Goal: Communication & Community: Answer question/provide support

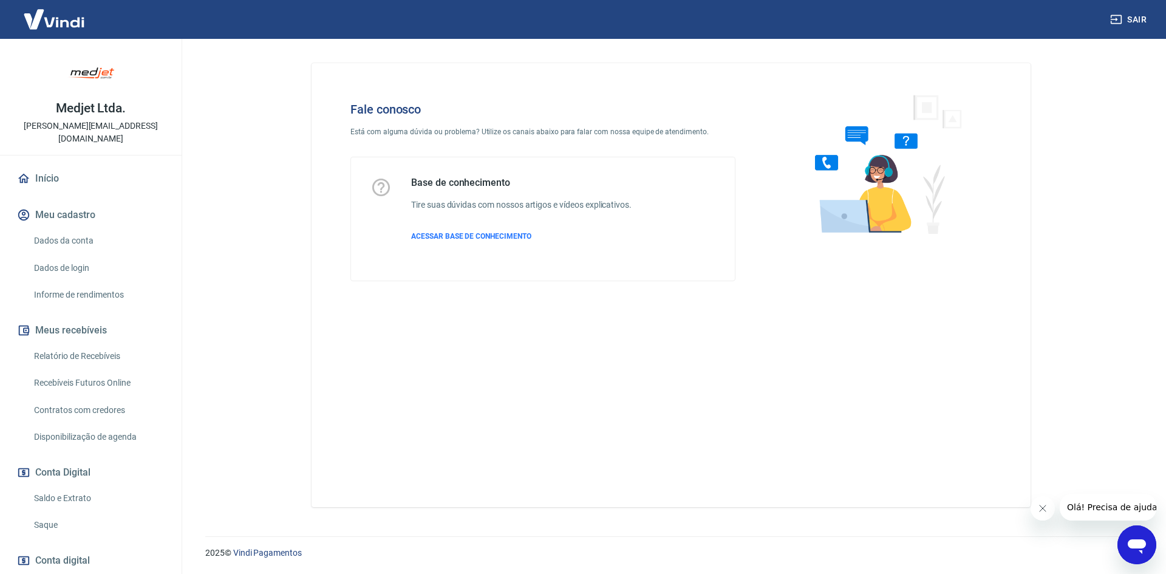
click at [1141, 540] on icon "Abrir janela de mensagens" at bounding box center [1136, 546] width 18 height 15
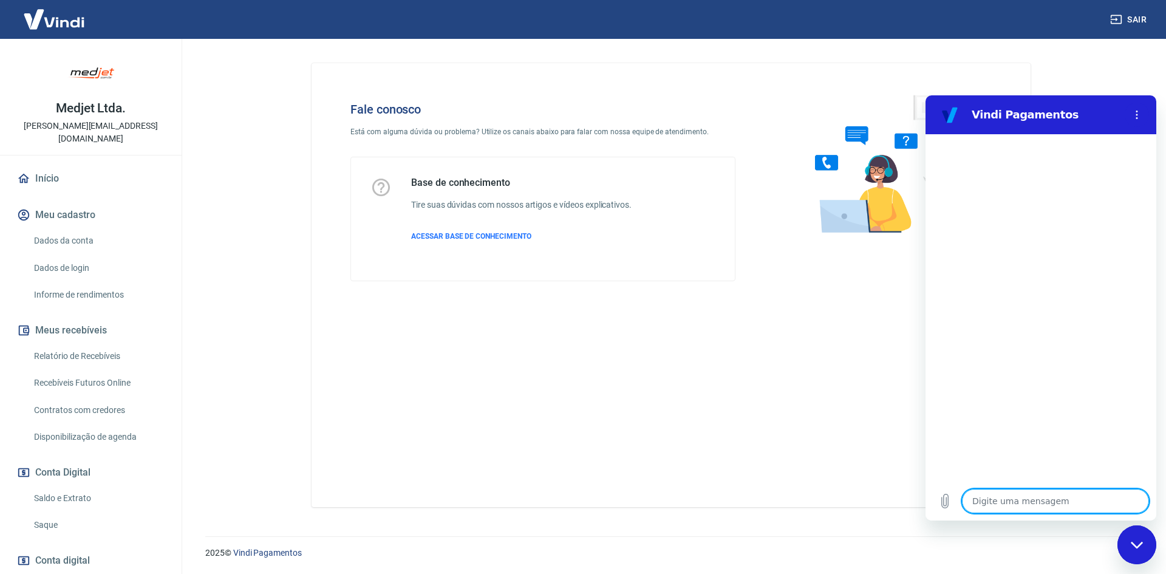
type textarea "x"
click at [1058, 503] on textarea at bounding box center [1055, 501] width 187 height 24
type textarea "o"
type textarea "x"
type textarea "ol"
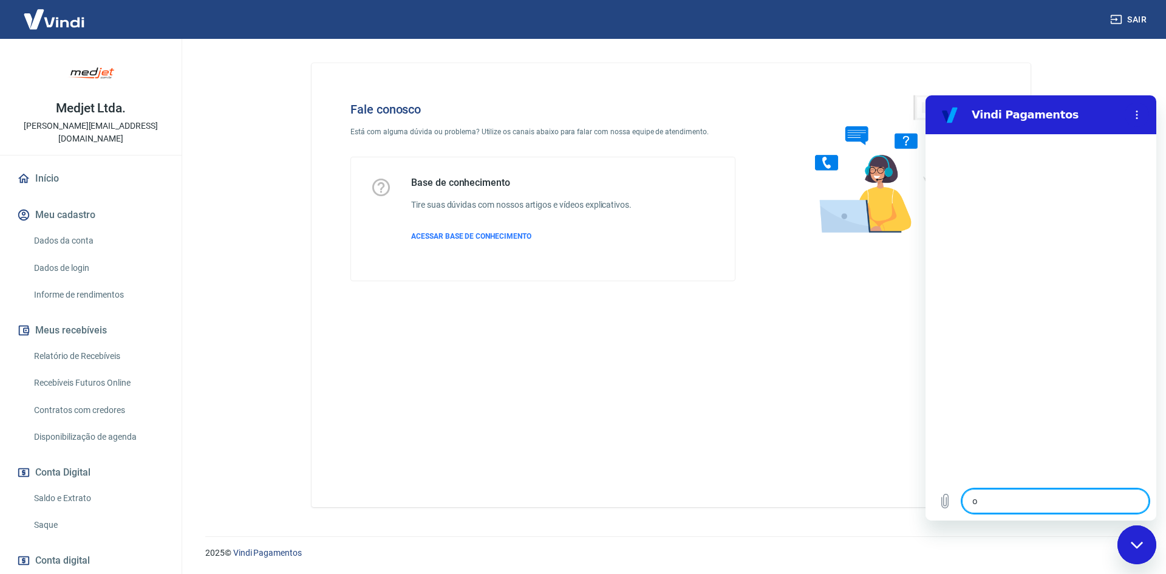
type textarea "x"
type textarea "ola"
type textarea "x"
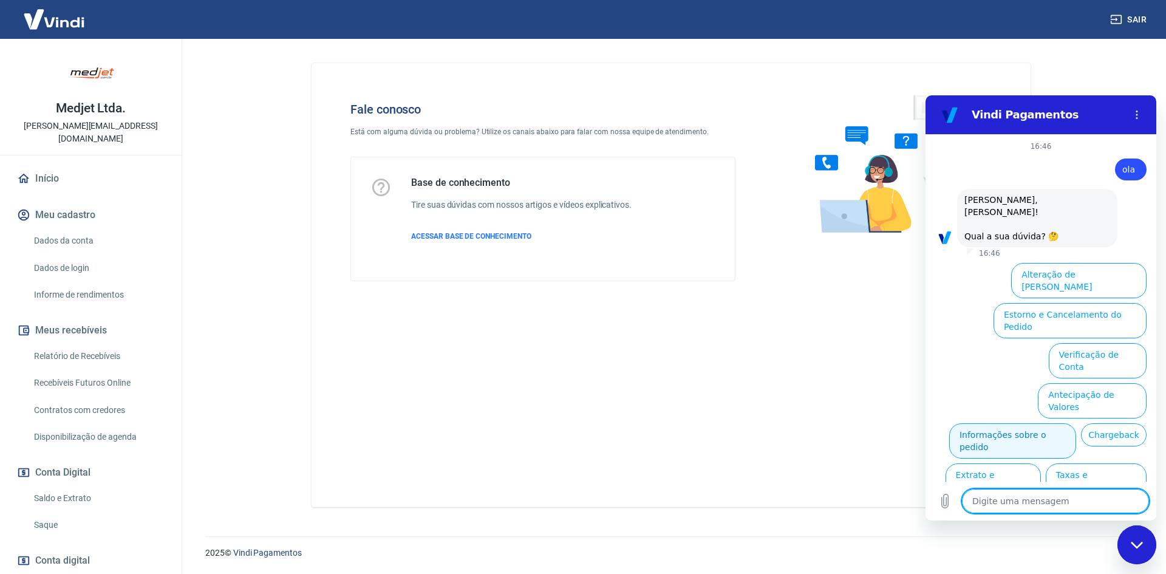
click at [1030, 423] on button "Informações sobre o pedido" at bounding box center [1012, 440] width 127 height 35
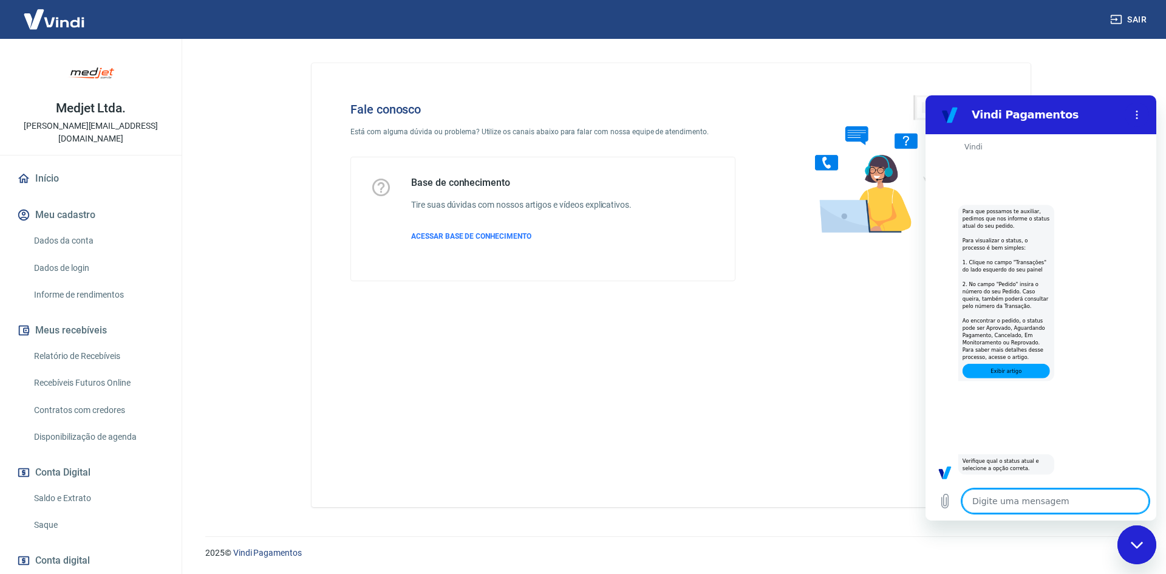
scroll to position [228, 0]
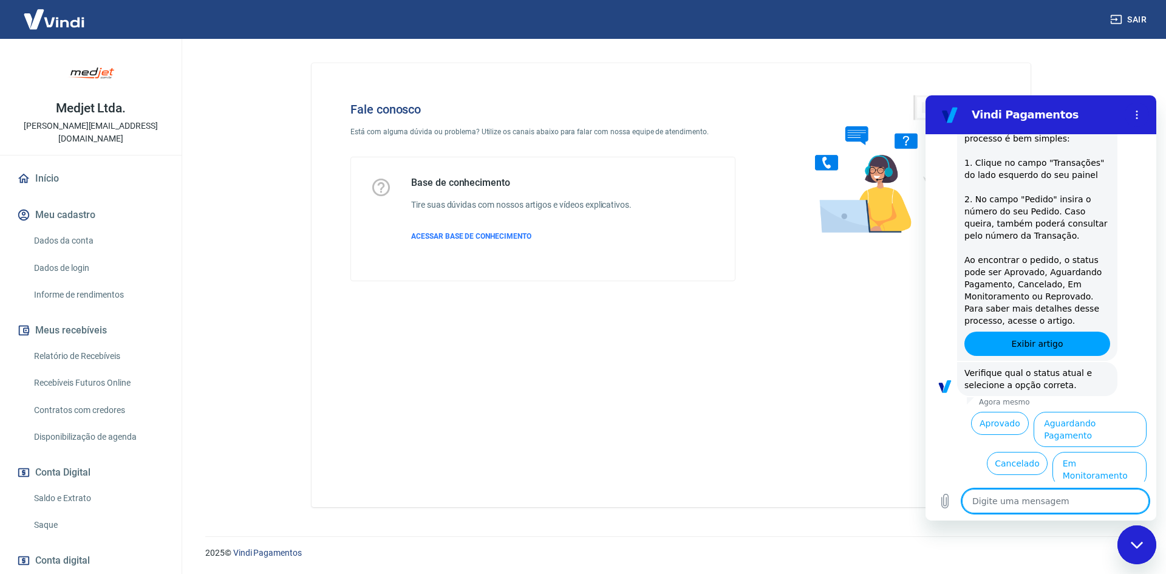
click at [1105, 412] on button "Aguardando Pagamento" at bounding box center [1089, 429] width 113 height 35
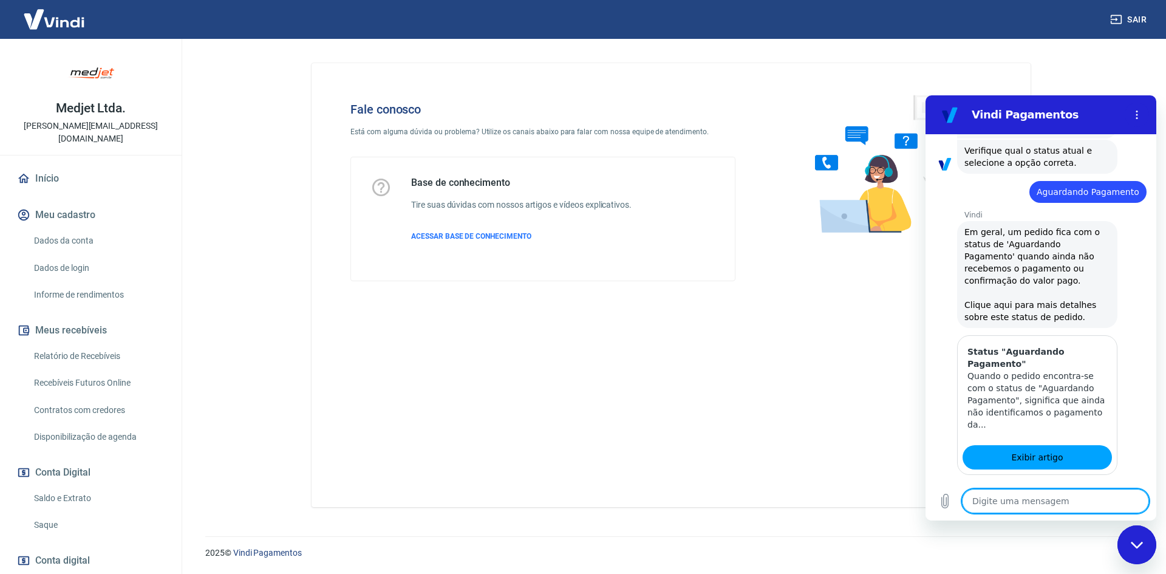
scroll to position [571, 0]
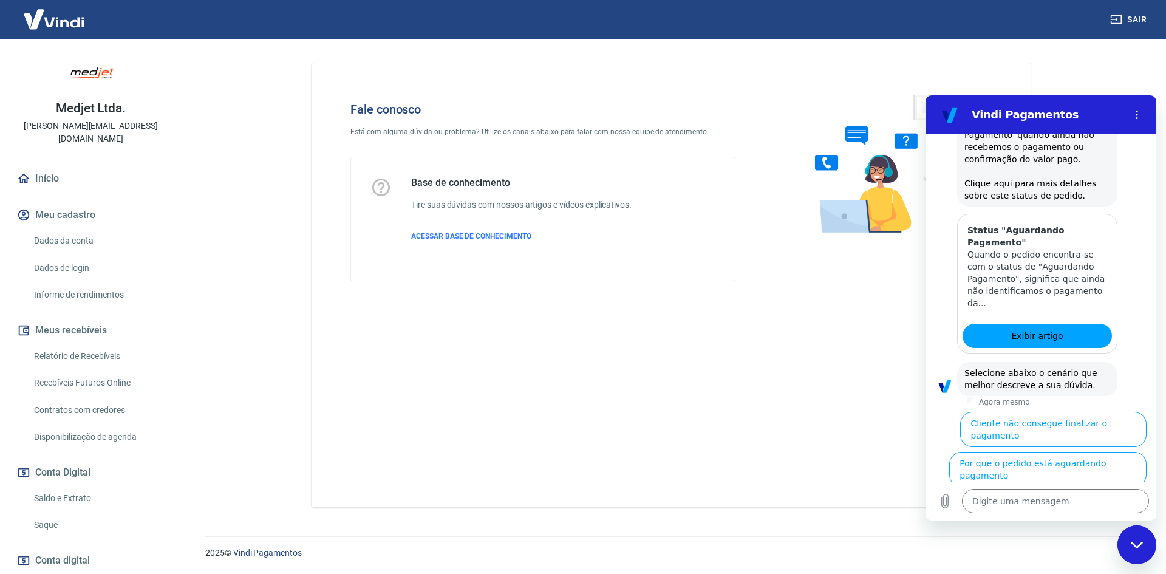
click at [1062, 492] on button "Cliente pagou, mas pedido consta 'Aguardando Pagamento'" at bounding box center [1072, 515] width 149 height 47
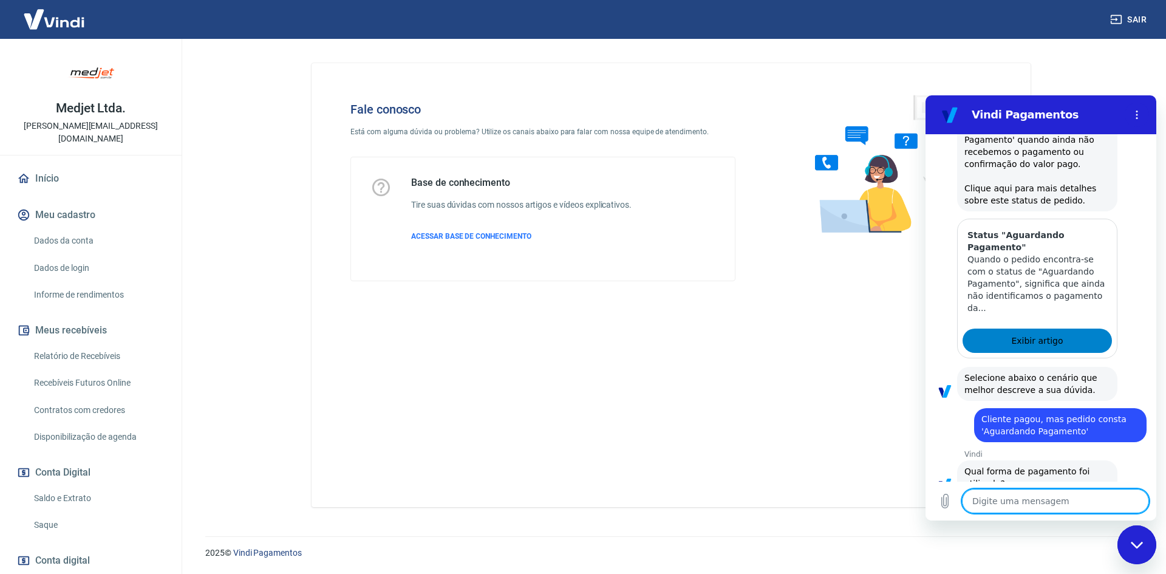
scroll to position [653, 0]
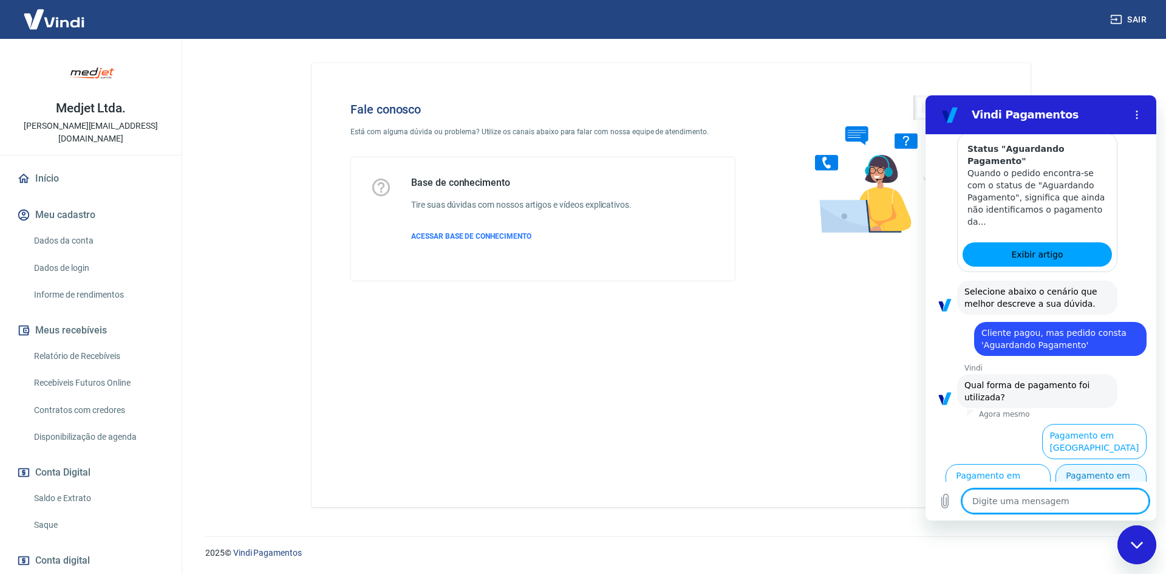
click at [1098, 469] on button "Pagamento em Pix" at bounding box center [1100, 481] width 91 height 35
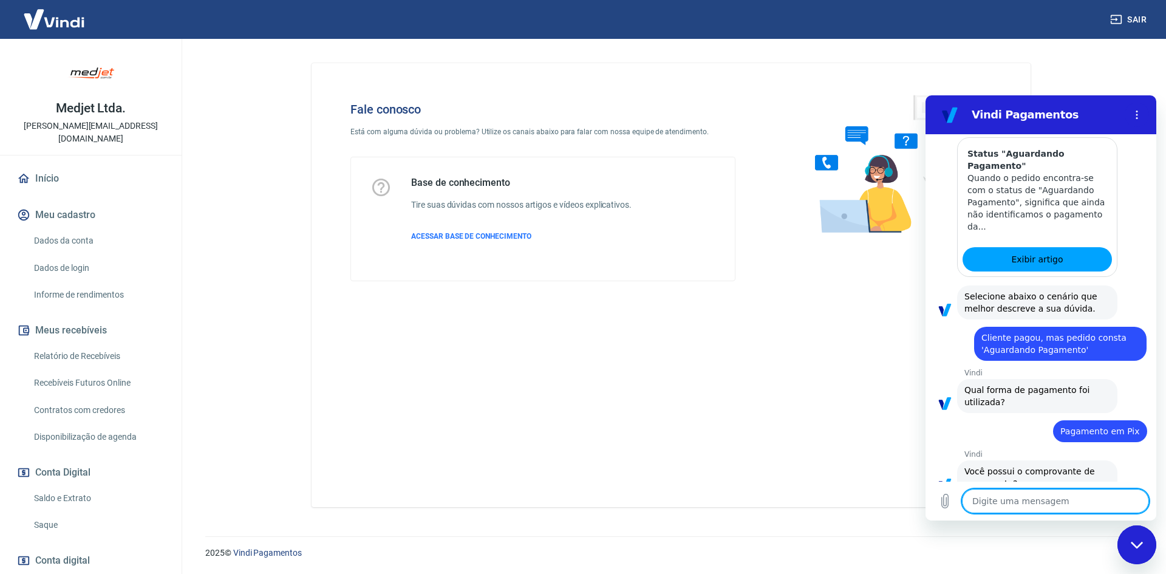
scroll to position [678, 0]
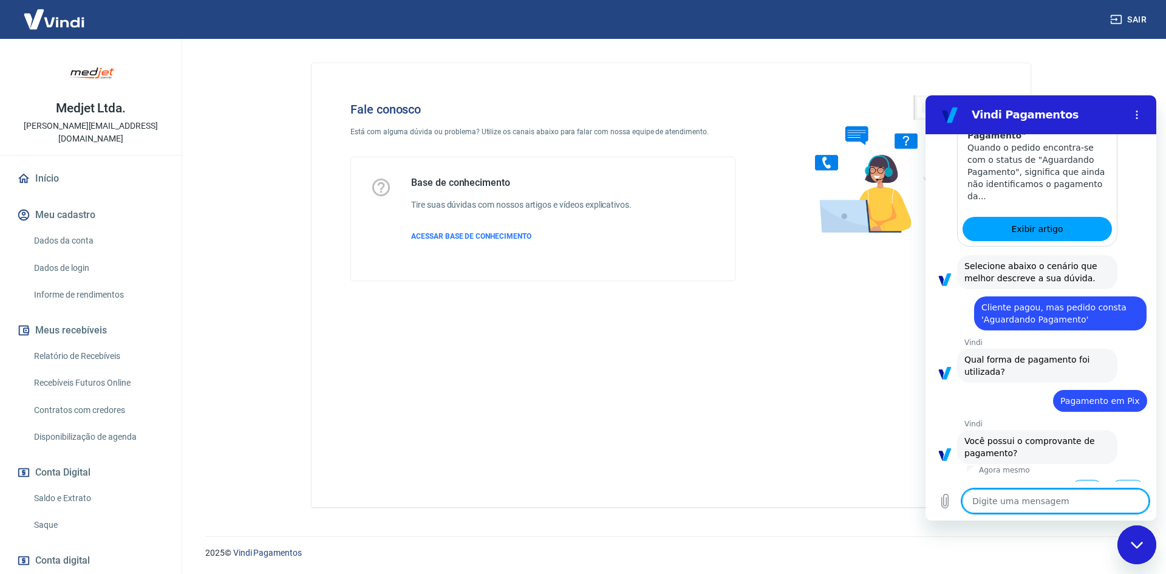
click at [1083, 480] on button "Sim" at bounding box center [1086, 491] width 35 height 23
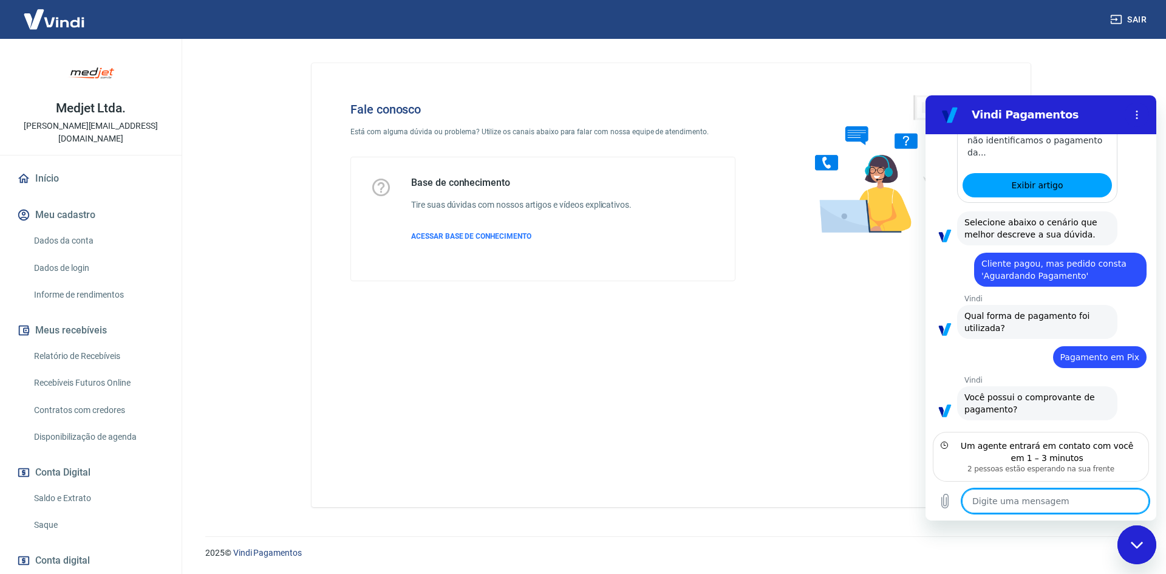
scroll to position [777, 0]
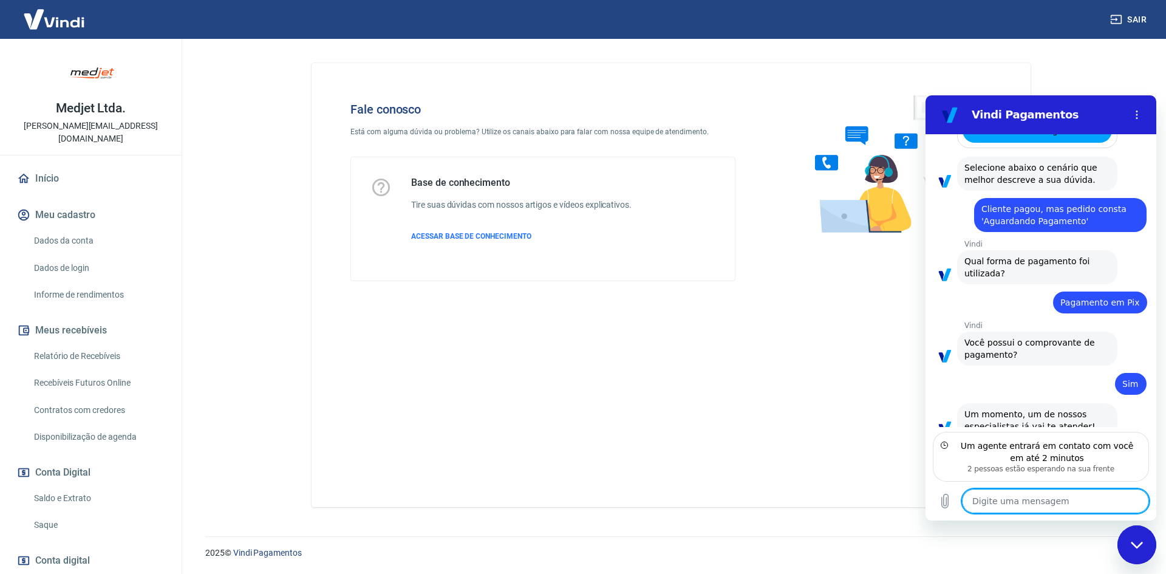
type textarea "x"
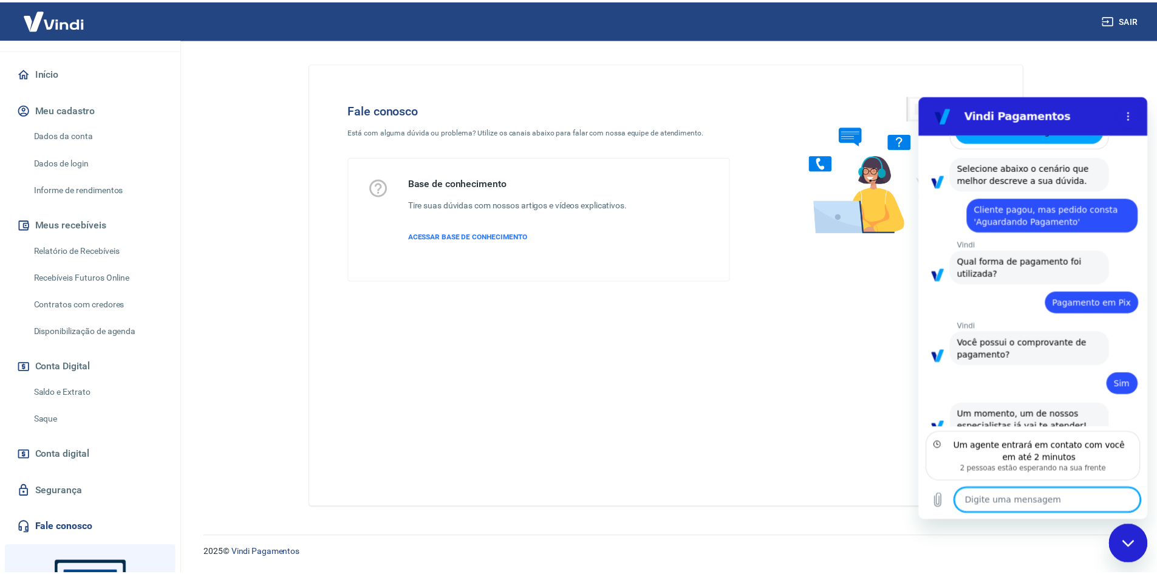
scroll to position [0, 0]
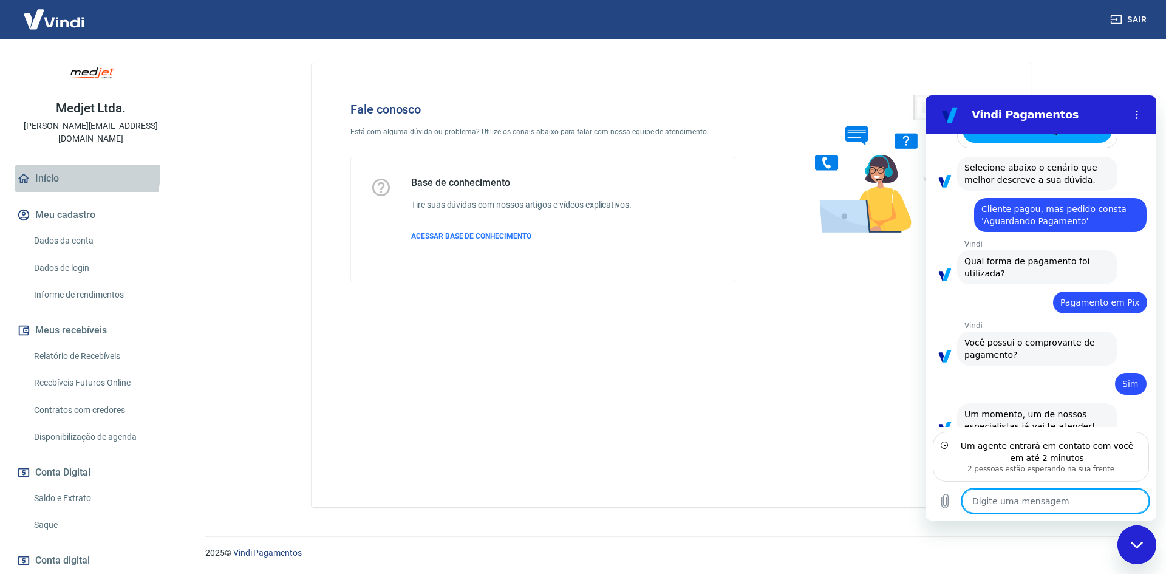
click at [51, 165] on link "Início" at bounding box center [91, 178] width 152 height 27
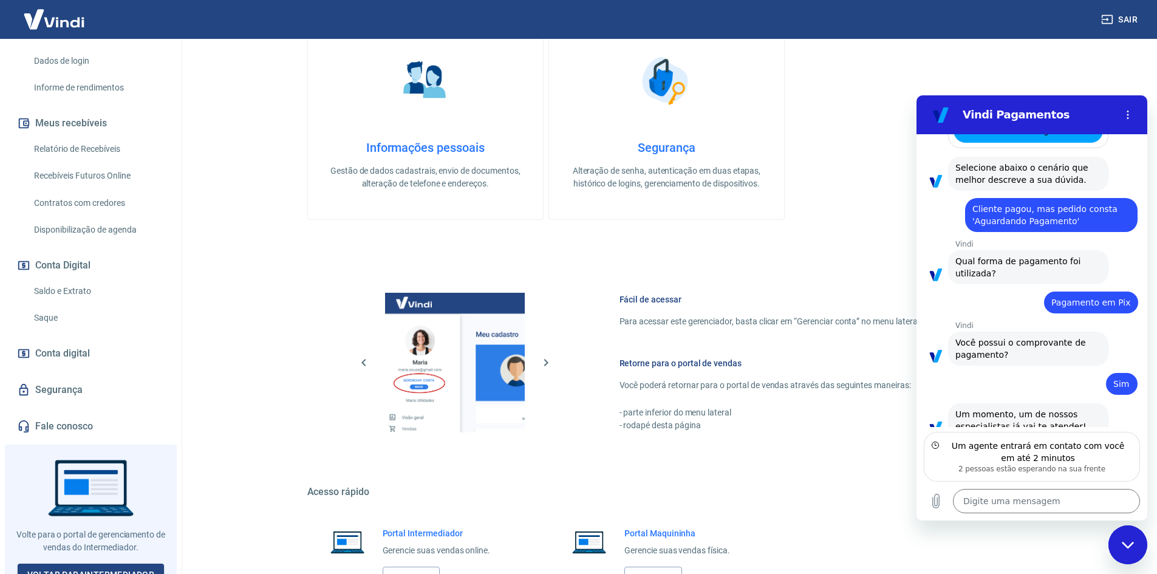
scroll to position [304, 0]
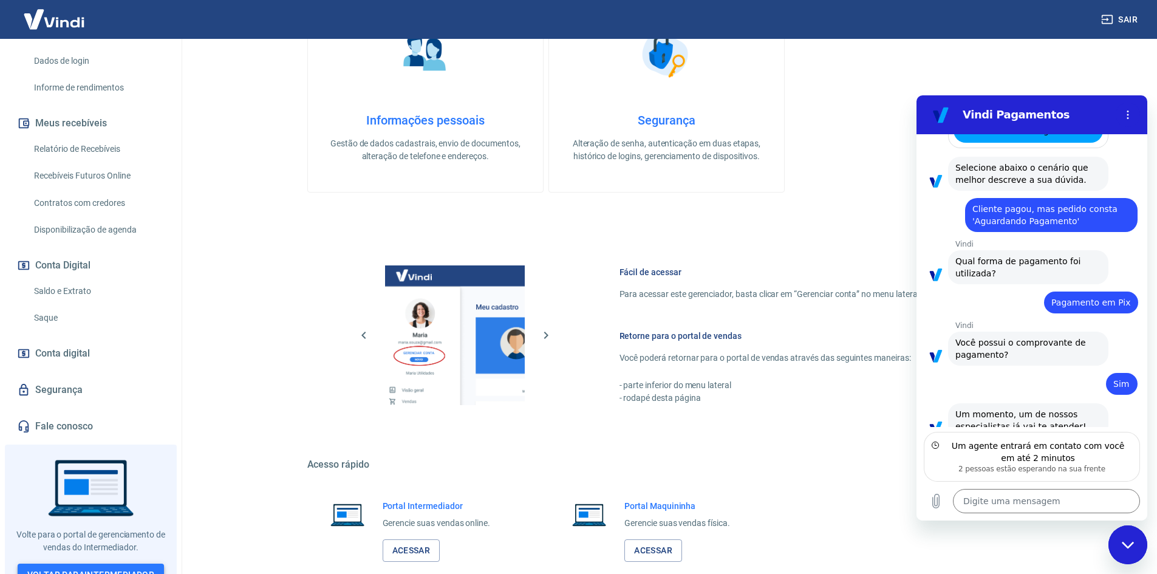
click at [147, 563] on link "Voltar para Intermediador" at bounding box center [91, 574] width 147 height 22
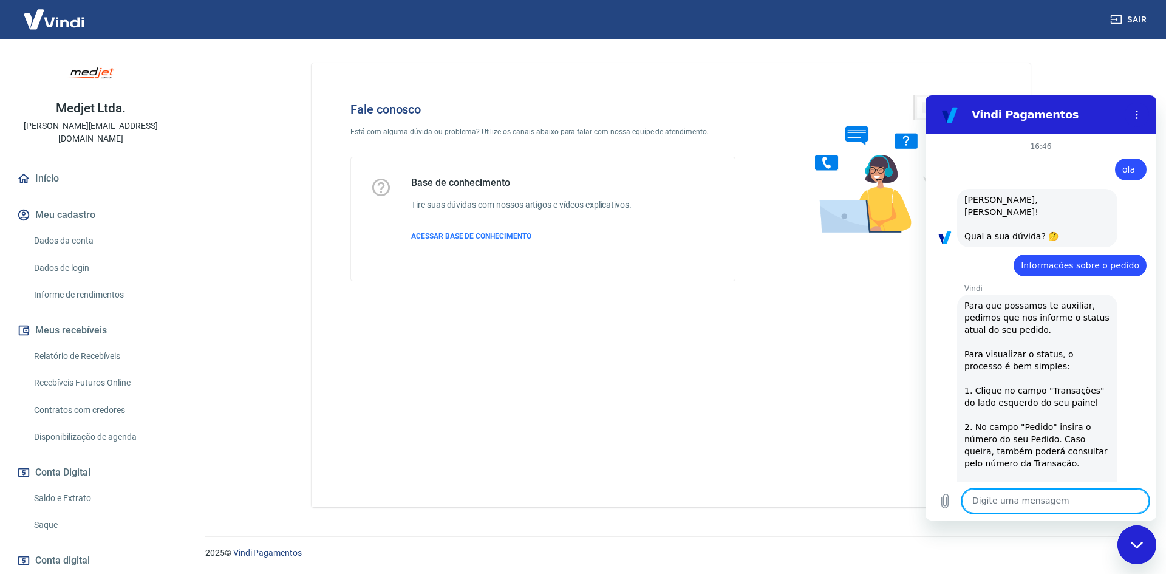
scroll to position [794, 0]
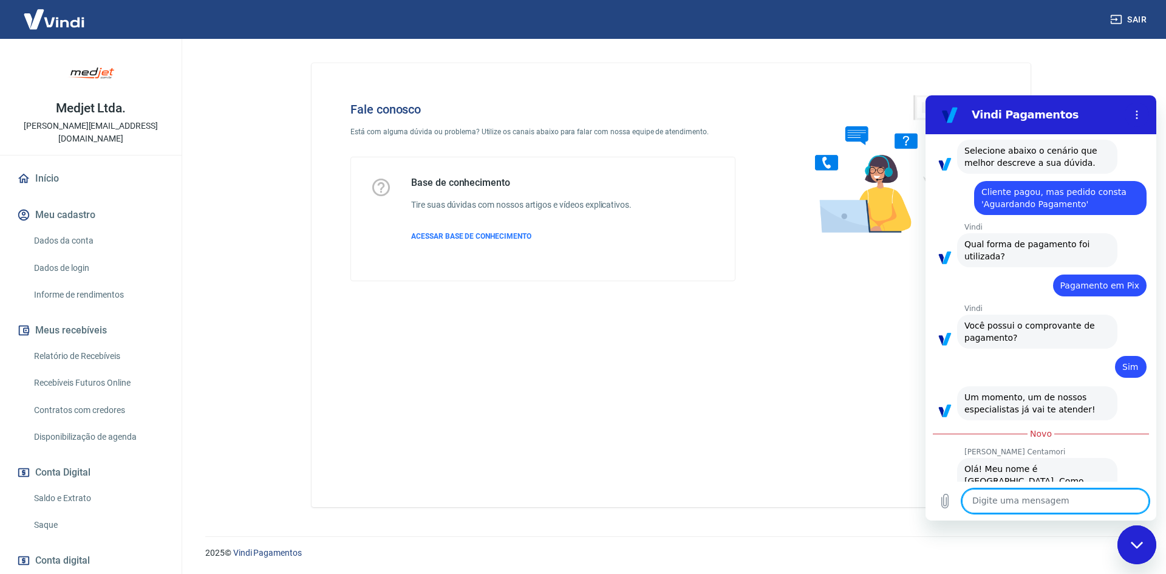
click at [1048, 496] on textarea at bounding box center [1055, 501] width 187 height 24
paste textarea "TRANSAÇÃO 223805774"
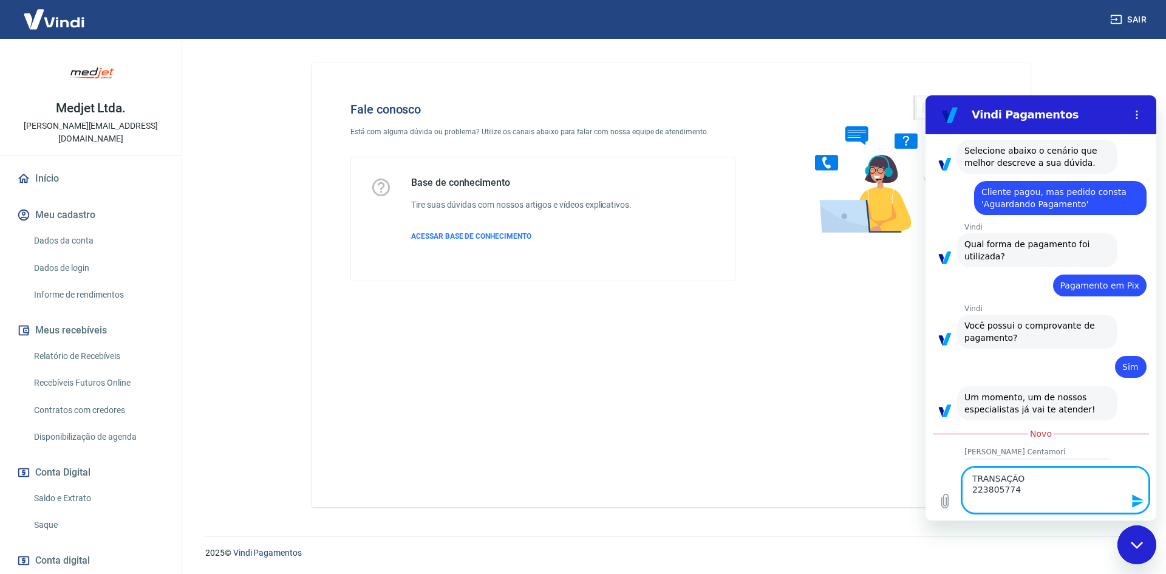
type textarea "TRANSAÇÃO 223805774"
click at [1142, 500] on icon "Enviar mensagem" at bounding box center [1138, 500] width 12 height 13
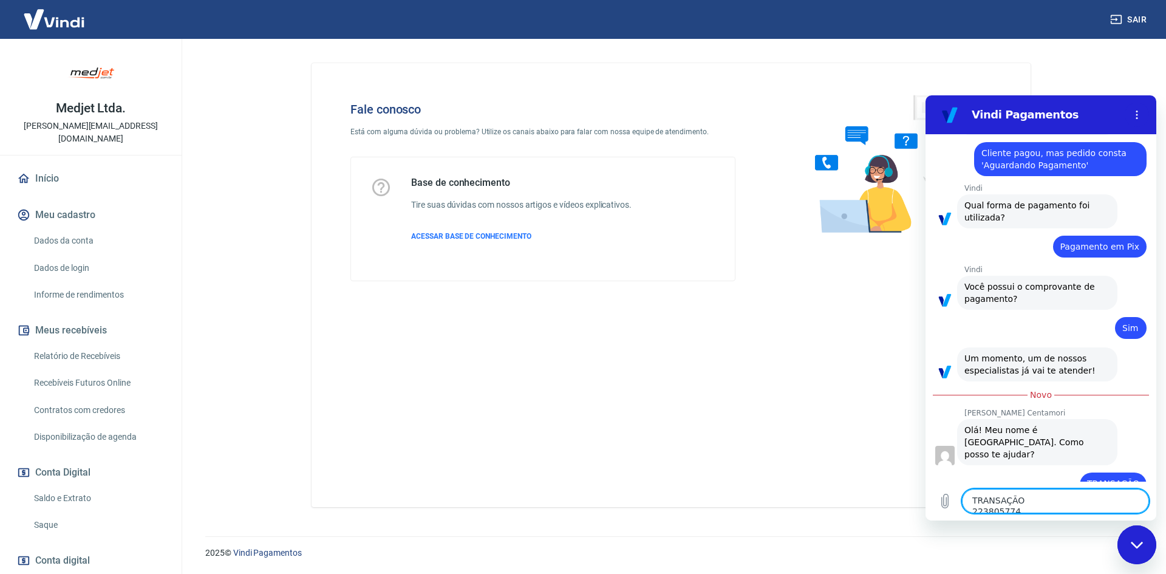
scroll to position [835, 0]
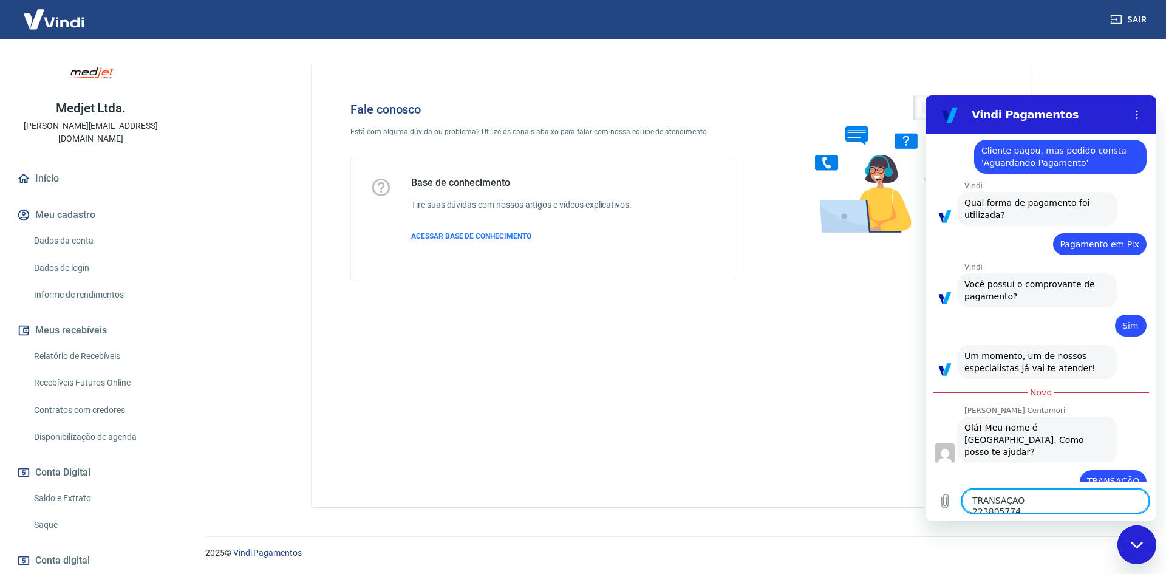
click at [1052, 504] on textarea "TRANSAÇÃO 223805774" at bounding box center [1055, 501] width 187 height 24
type textarea "cliente mandou comprovante e o vindi não aprovou"
click at [1137, 498] on icon "Enviar mensagem" at bounding box center [1138, 500] width 12 height 13
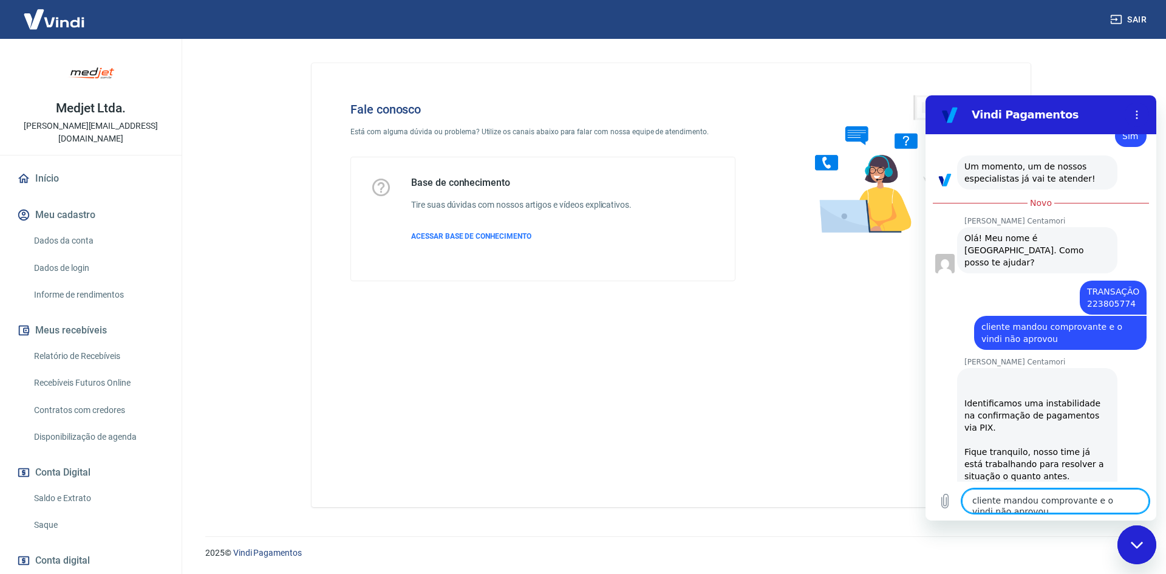
scroll to position [1152, 0]
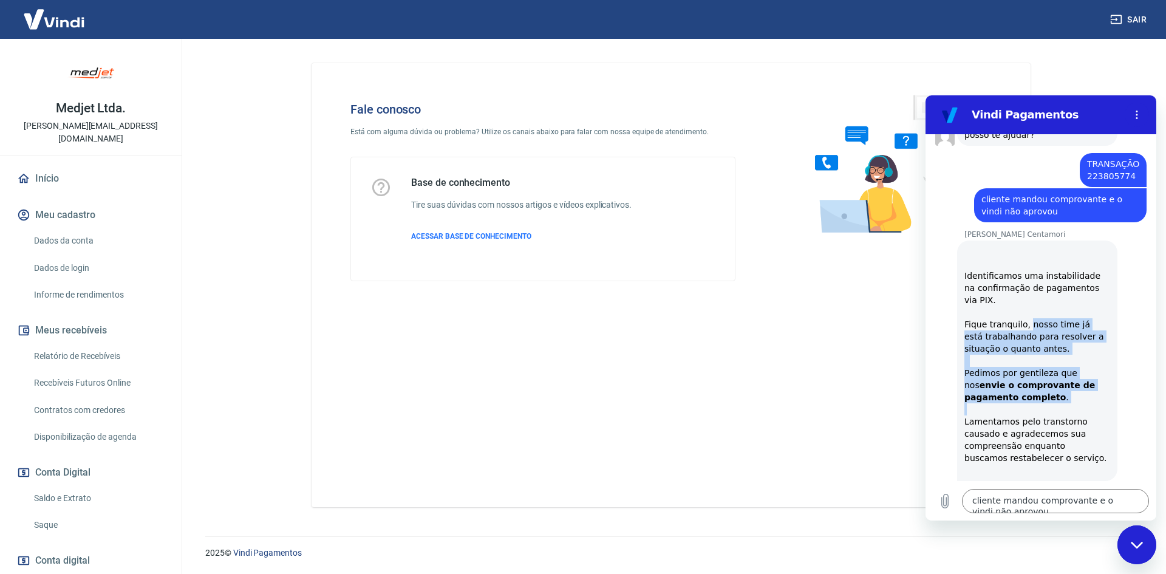
drag, startPoint x: 1027, startPoint y: 277, endPoint x: 1081, endPoint y: 359, distance: 97.7
click at [1081, 359] on div "Identificamos uma instabilidade na confirmação de pagamentos via PIX. Fique tra…" at bounding box center [1037, 360] width 146 height 231
click at [1078, 350] on div "Identificamos uma instabilidade na confirmação de pagamentos via PIX. Fique tra…" at bounding box center [1037, 360] width 146 height 231
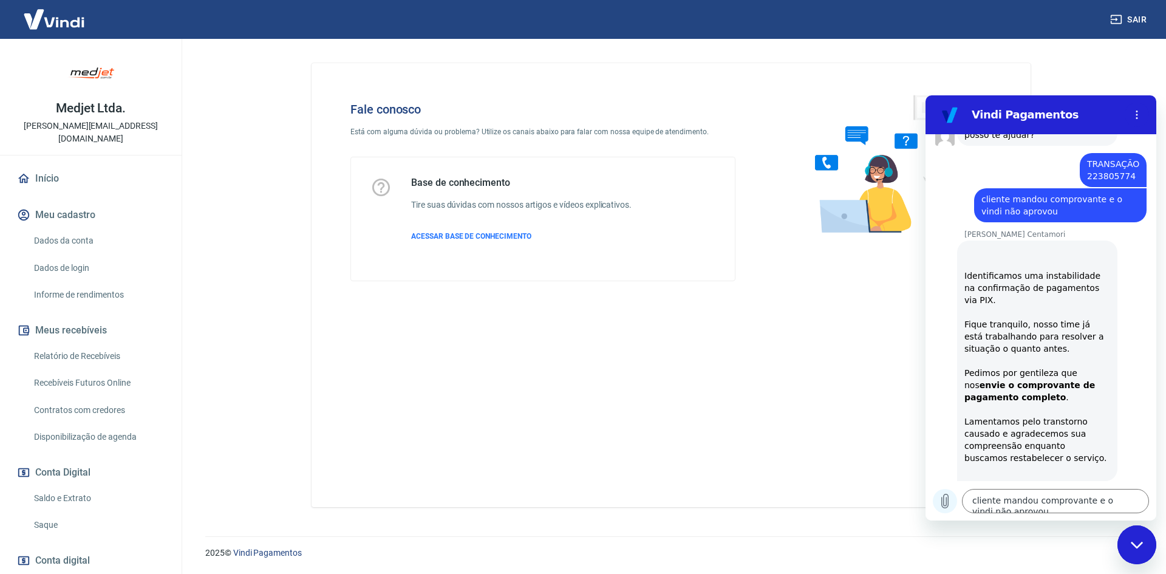
click at [942, 503] on icon "Carregar arquivo" at bounding box center [945, 501] width 7 height 14
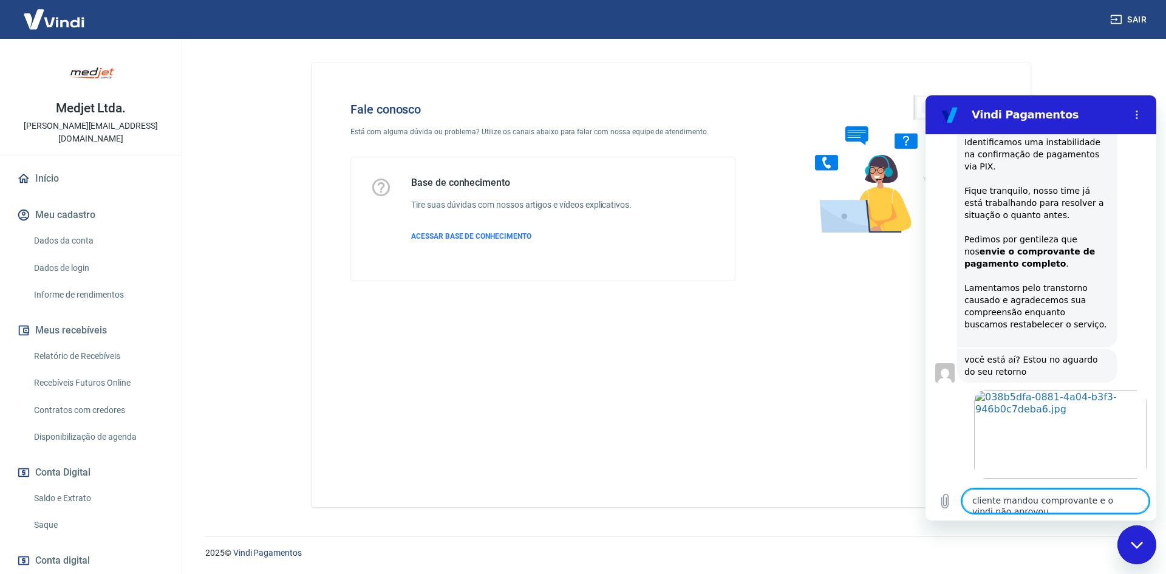
scroll to position [1288, 0]
type textarea "ok"
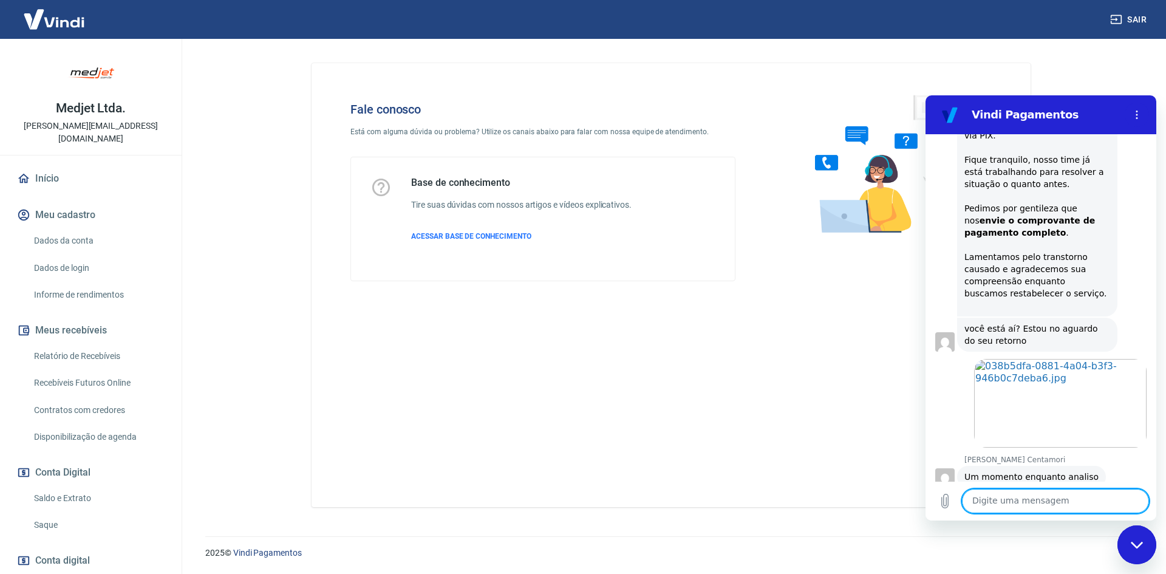
scroll to position [1416, 0]
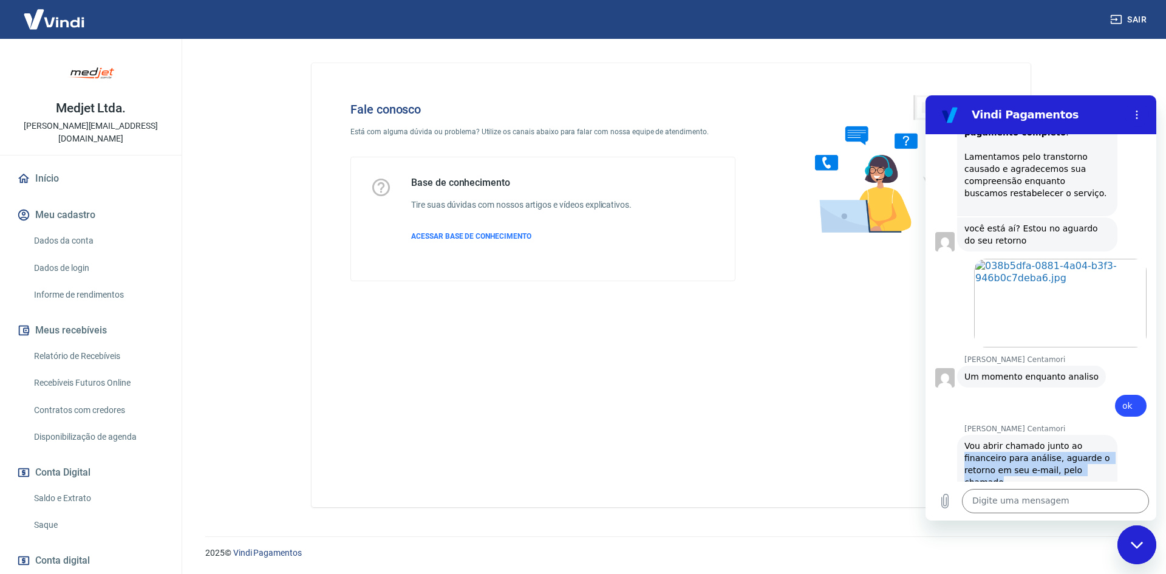
drag, startPoint x: 959, startPoint y: 404, endPoint x: 1069, endPoint y: 436, distance: 113.9
click at [1069, 436] on div "Mariana Postelhone Centamori diz: Vou abrir chamado junto ao financeiro para an…" at bounding box center [1037, 464] width 160 height 58
click at [1069, 438] on div "Mariana Postelhone Centamori diz: Vou abrir chamado junto ao financeiro para an…" at bounding box center [1037, 464] width 160 height 58
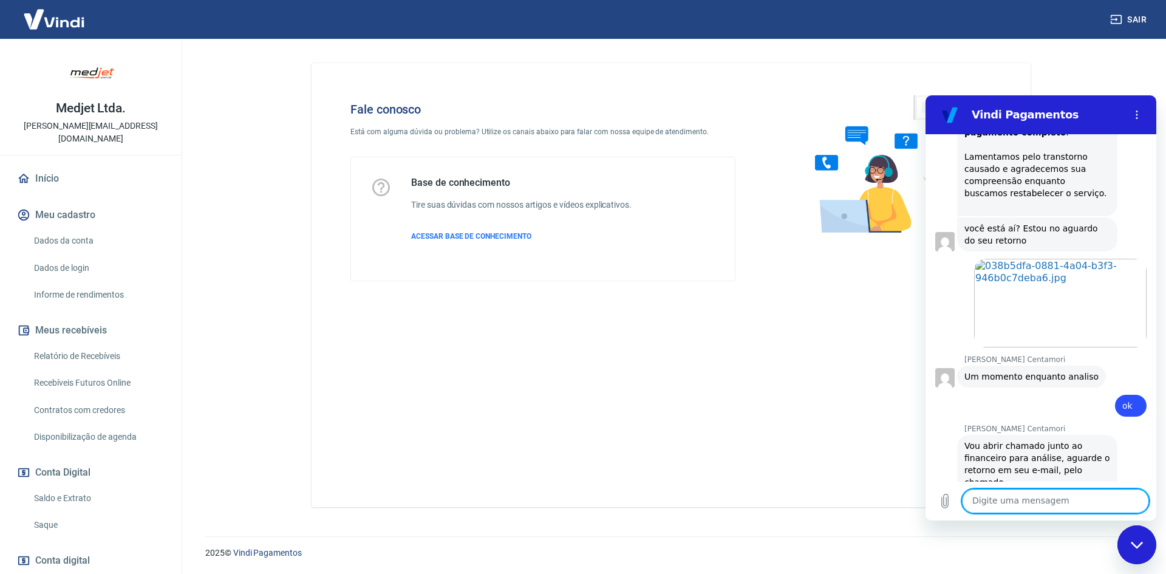
click at [1021, 505] on textarea at bounding box center [1055, 501] width 187 height 24
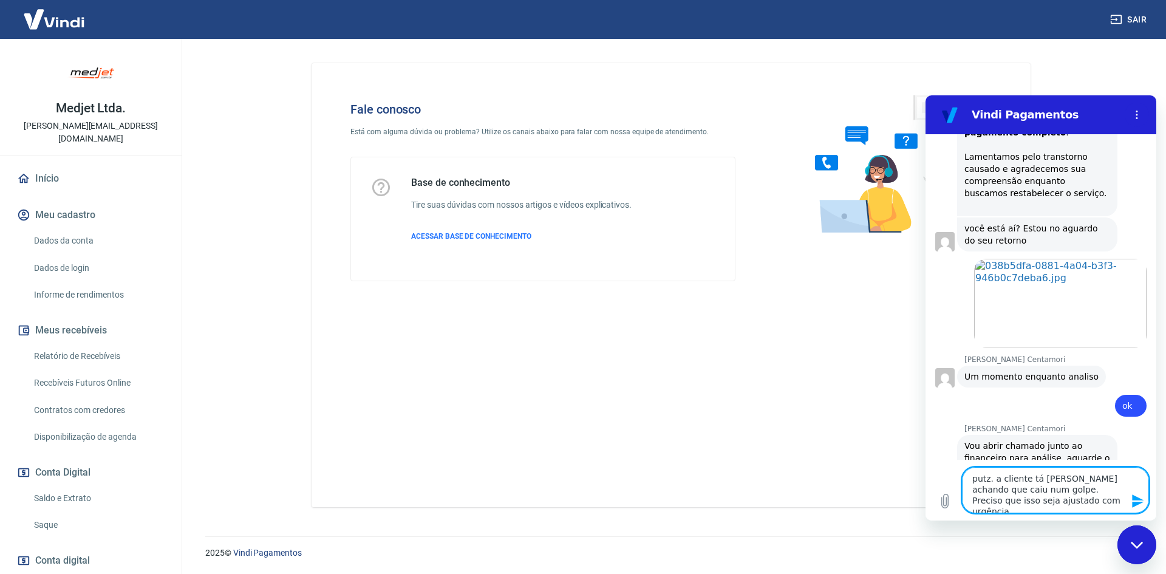
type textarea "putz. a cliente tá surtando achando que caiu num golpe. Preciso que isso seja a…"
click at [1138, 498] on icon "Enviar mensagem" at bounding box center [1138, 500] width 12 height 13
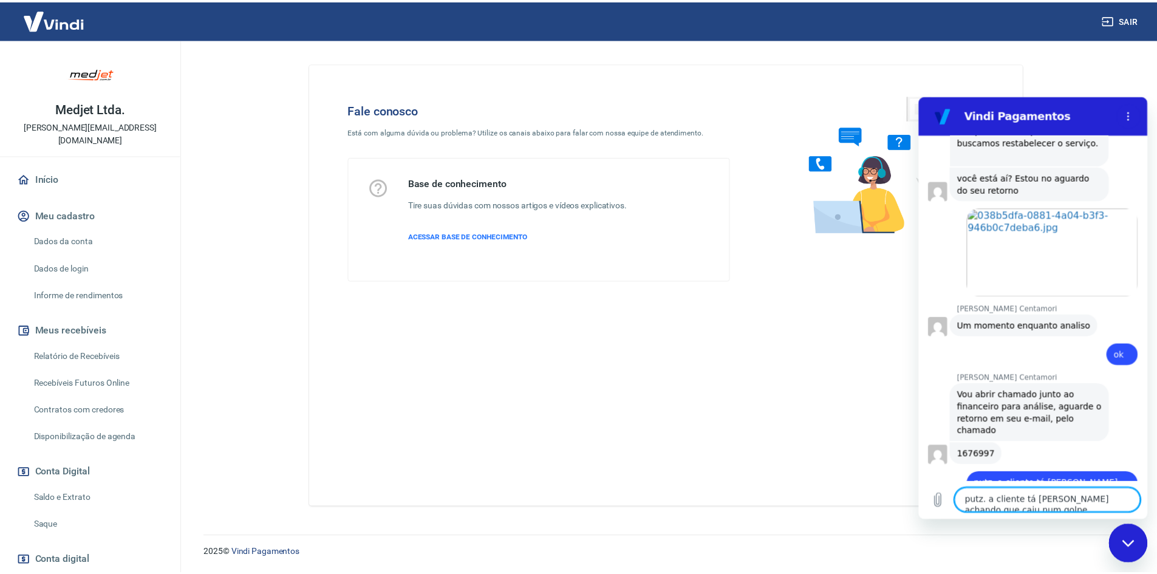
scroll to position [1470, 0]
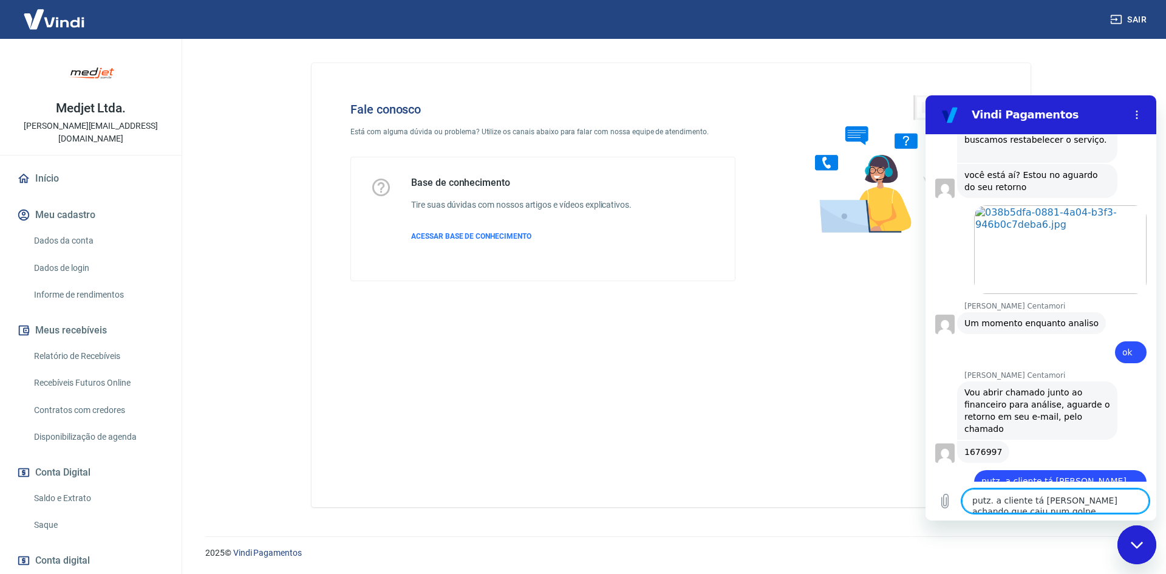
click at [1048, 505] on textarea "putz. a cliente tá surtando achando que caiu num golpe. Preciso que isso seja a…" at bounding box center [1055, 501] width 187 height 24
click at [67, 18] on img at bounding box center [54, 19] width 79 height 37
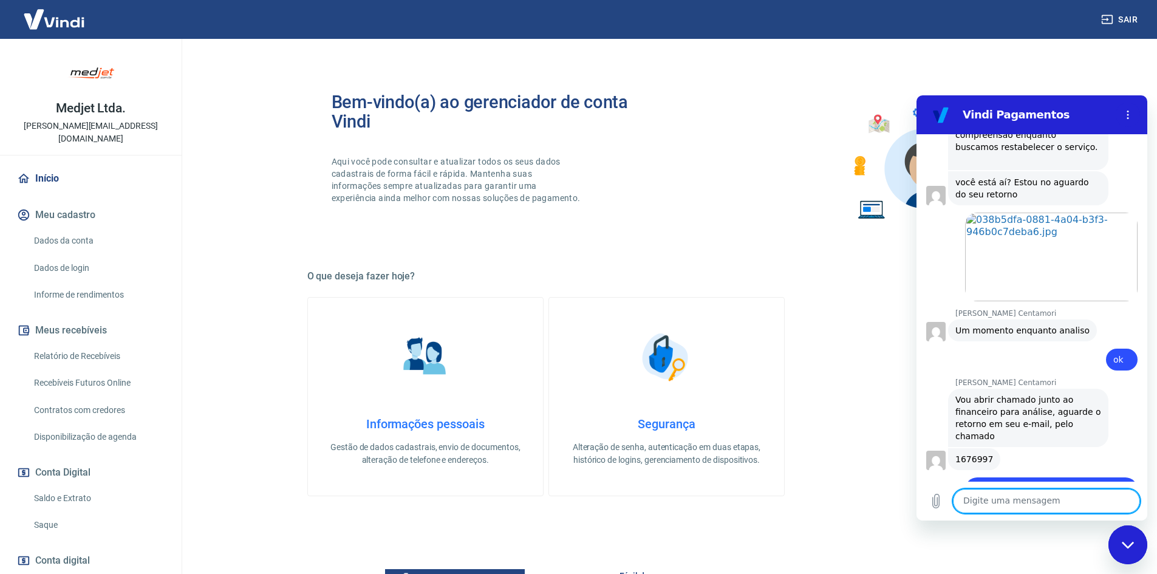
scroll to position [1450, 0]
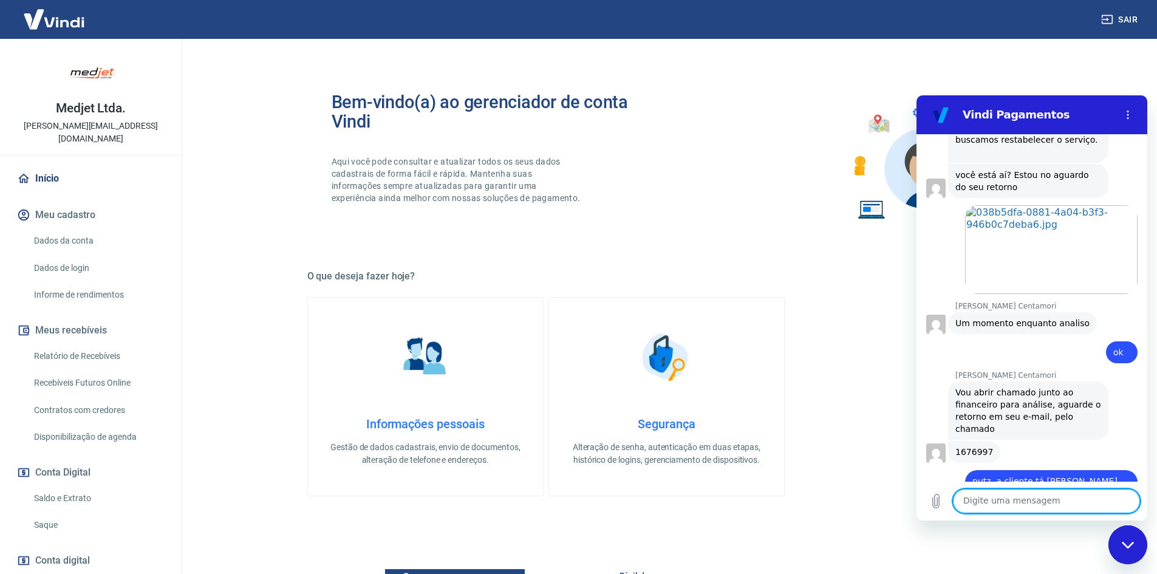
click at [1041, 491] on textarea at bounding box center [1046, 501] width 187 height 24
click at [1043, 501] on textarea at bounding box center [1046, 501] width 187 height 24
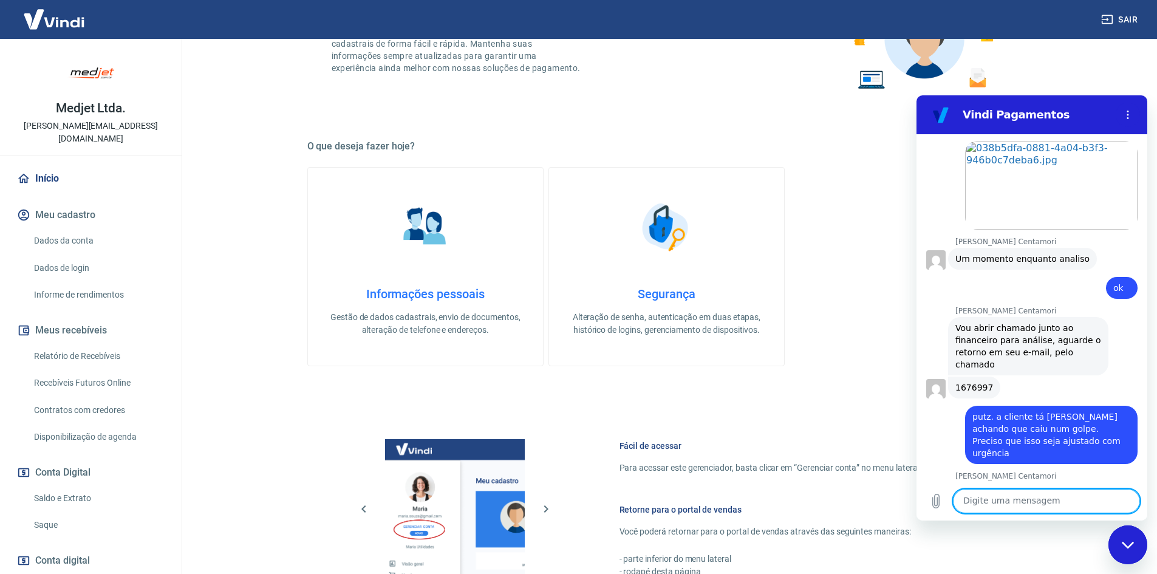
scroll to position [243, 0]
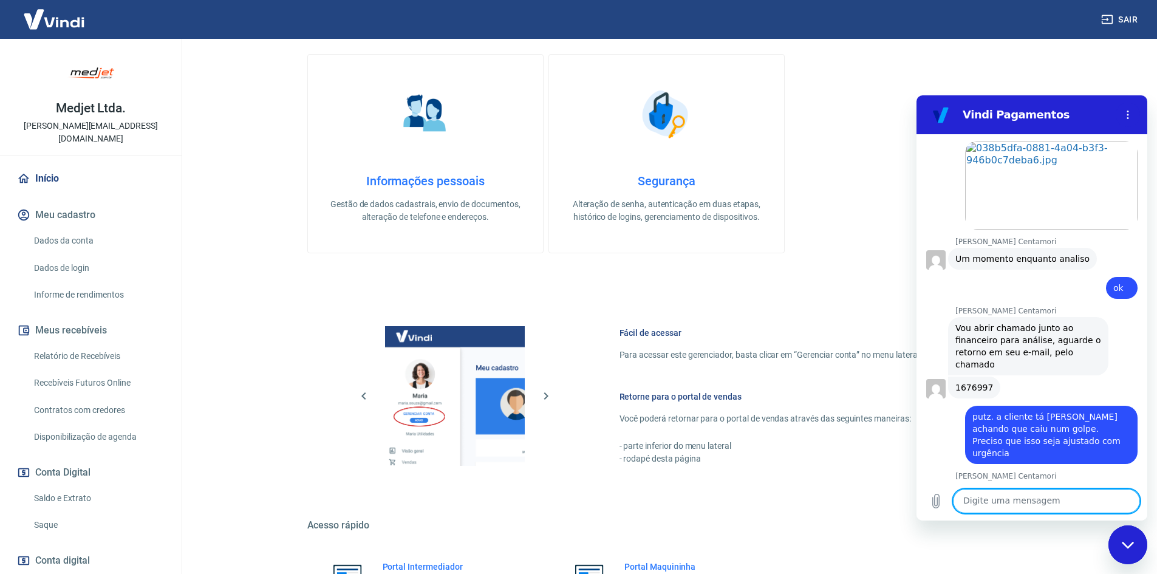
click at [1027, 496] on textarea at bounding box center [1046, 501] width 187 height 24
click at [1028, 506] on textarea at bounding box center [1046, 501] width 187 height 24
click at [987, 501] on textarea at bounding box center [1046, 501] width 187 height 24
type textarea "cara a cliente disse que tá indo fazer um BO. A gerente do banco que orientou e…"
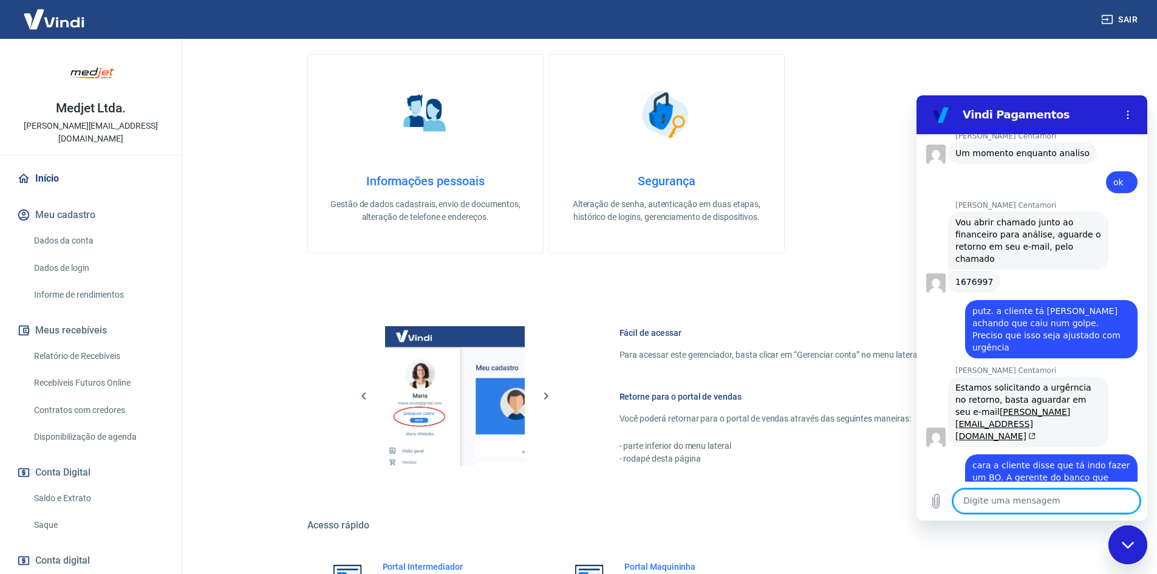
scroll to position [1656, 0]
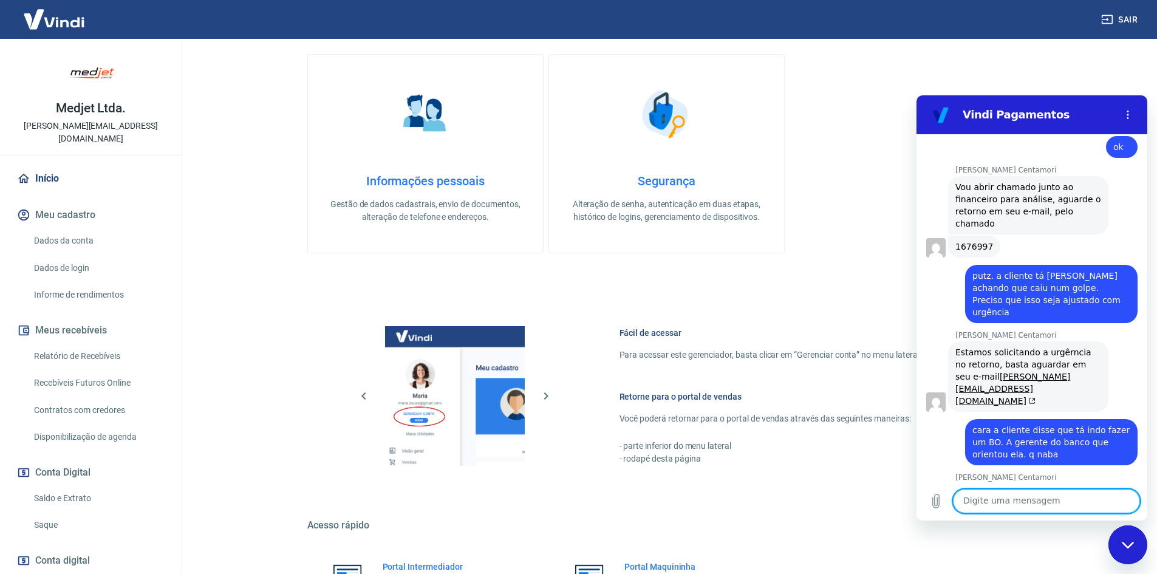
click at [1051, 506] on textarea at bounding box center [1046, 501] width 187 height 24
click at [1024, 502] on textarea at bounding box center [1046, 501] width 187 height 24
click at [1015, 500] on textarea at bounding box center [1046, 501] width 187 height 24
type textarea "oi"
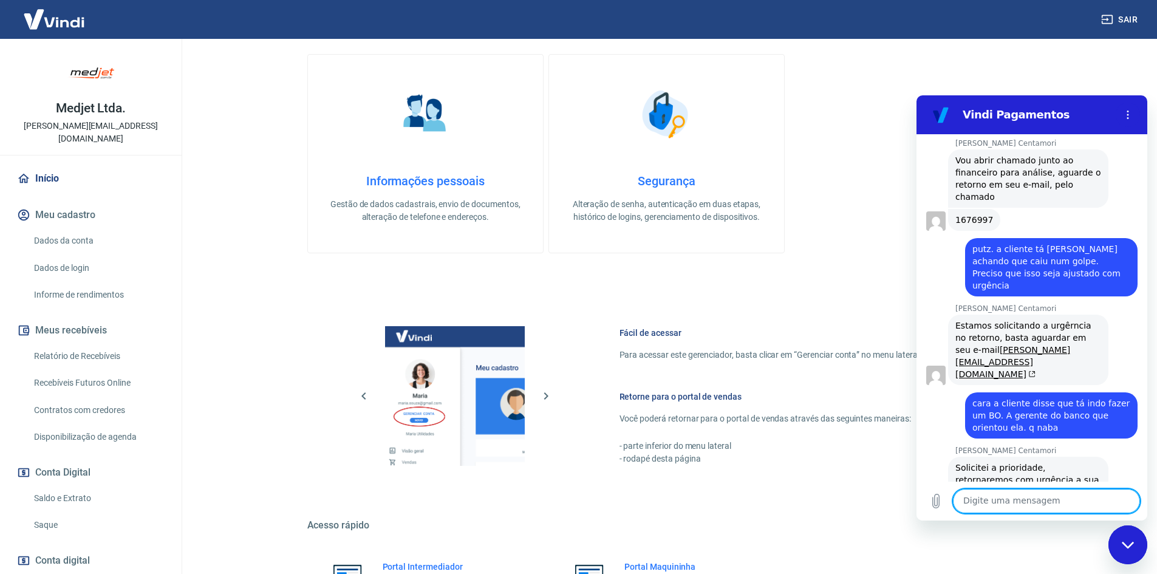
scroll to position [1685, 0]
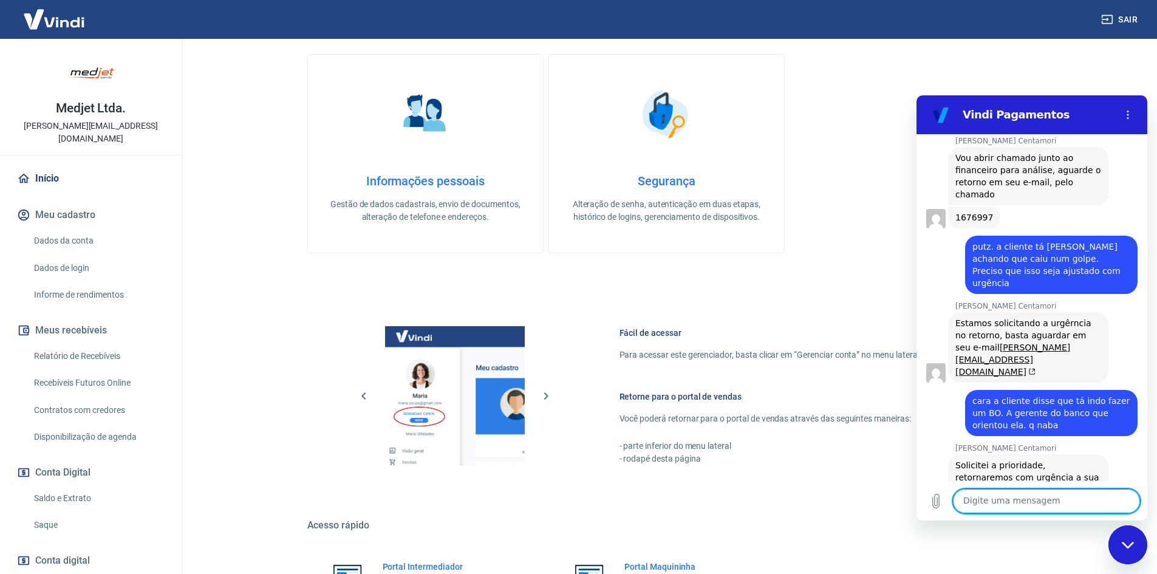
click at [1019, 492] on textarea at bounding box center [1046, 501] width 187 height 24
type textarea "não"
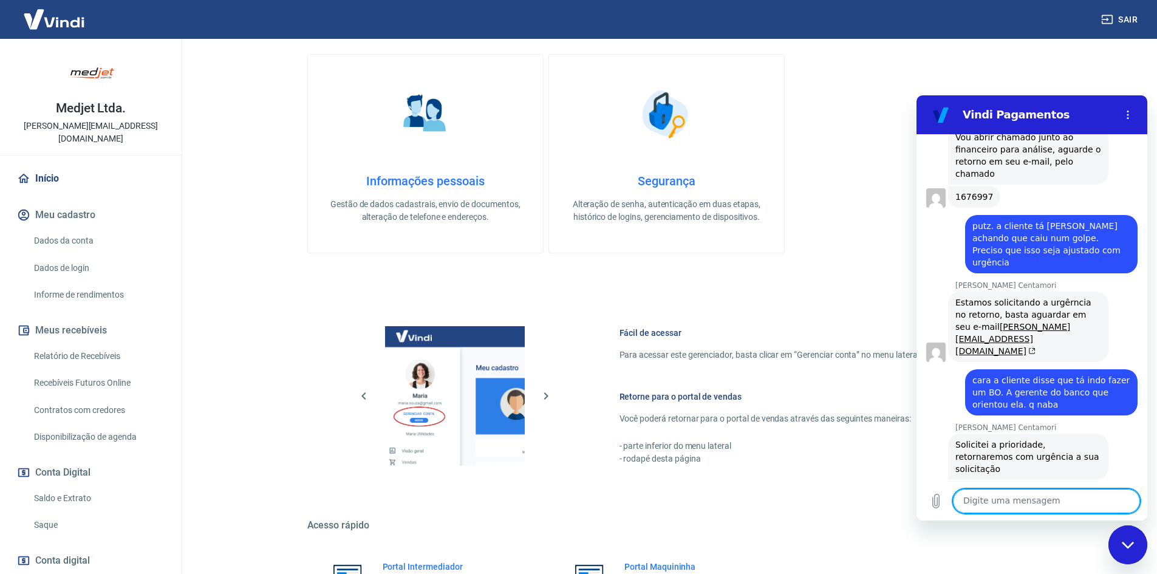
scroll to position [1708, 0]
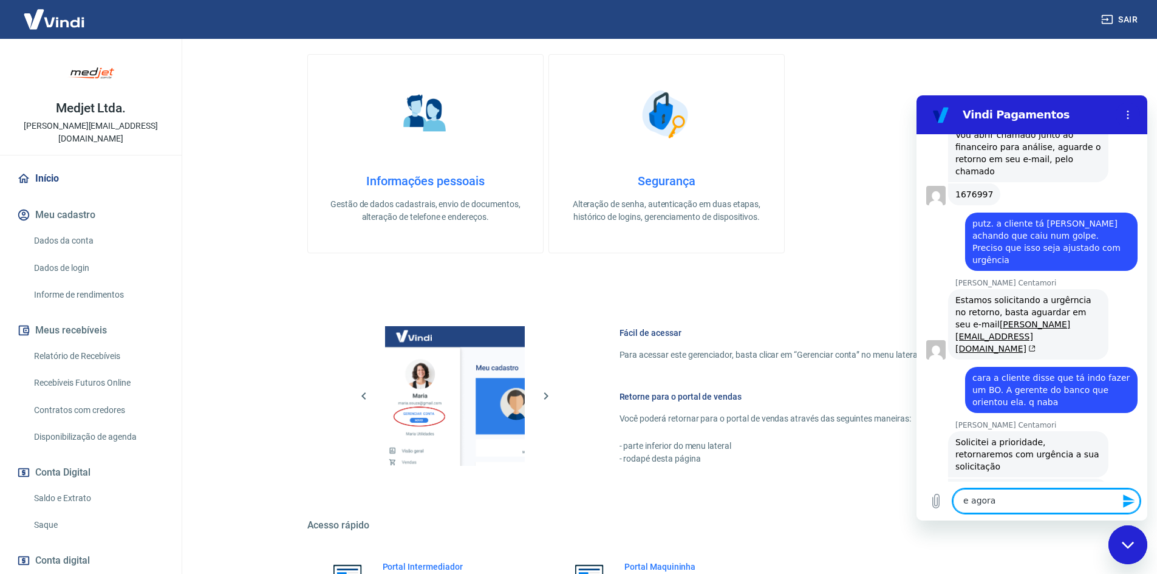
type textarea "e agora"
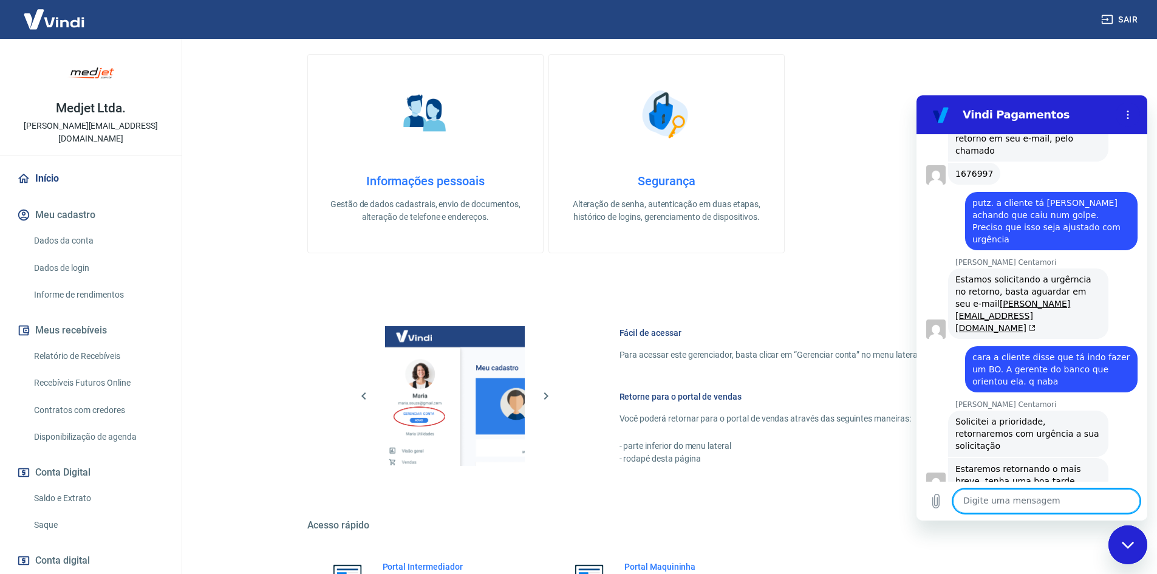
scroll to position [1731, 0]
